Goal: Task Accomplishment & Management: Use online tool/utility

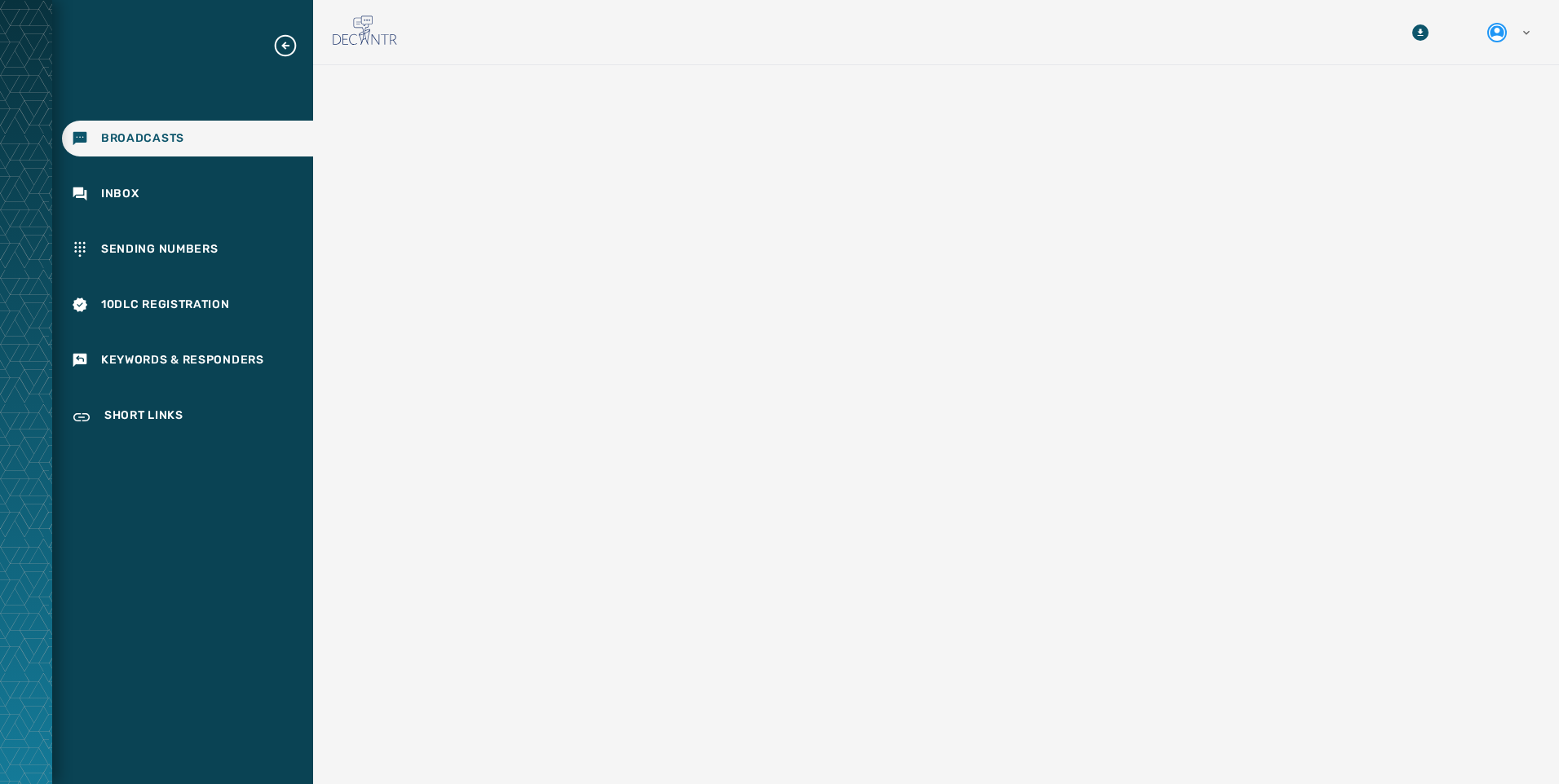
click at [541, 198] on div at bounding box center [936, 470] width 1194 height 784
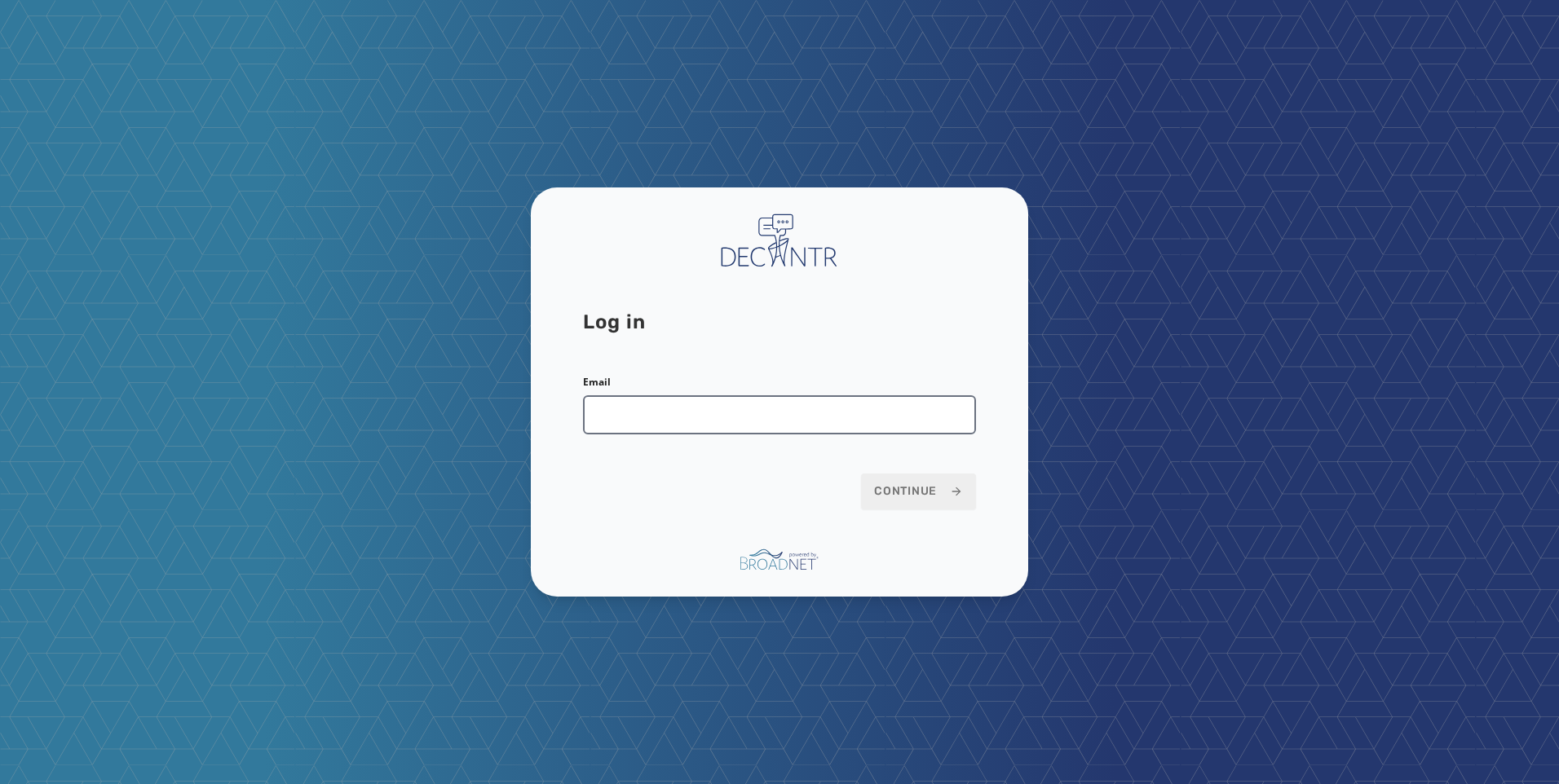
click at [765, 418] on input "Email" at bounding box center [780, 414] width 393 height 39
type input "**********"
click at [928, 490] on span "Continue" at bounding box center [918, 491] width 89 height 16
